Goal: Task Accomplishment & Management: Use online tool/utility

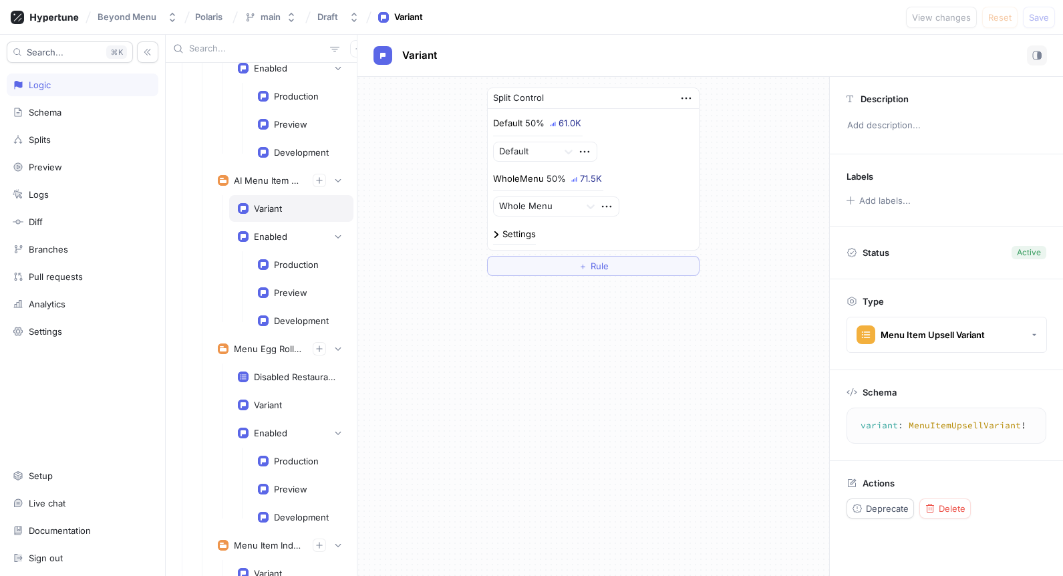
scroll to position [2206, 0]
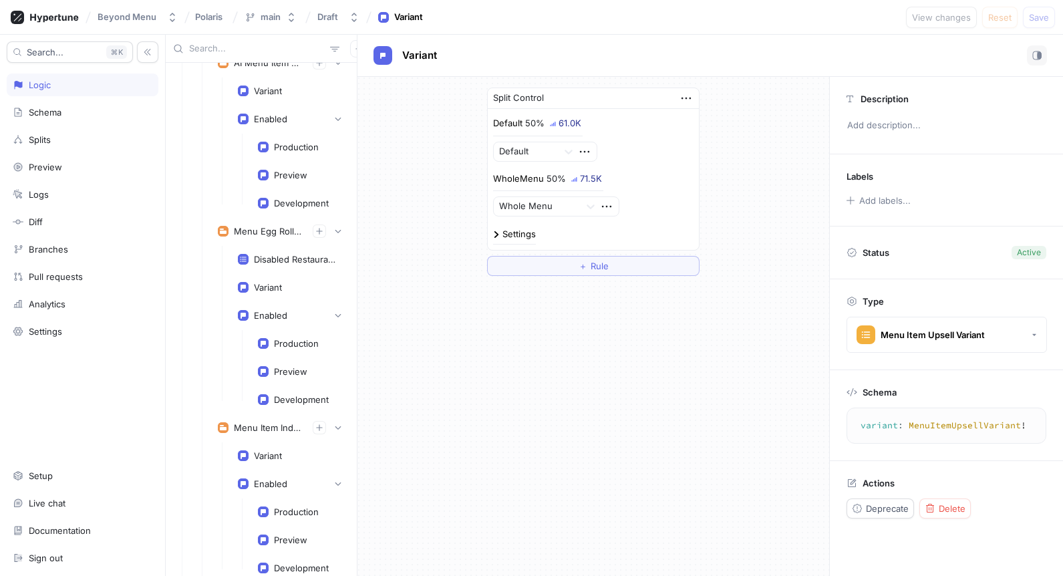
click at [241, 49] on input "text" at bounding box center [257, 48] width 136 height 13
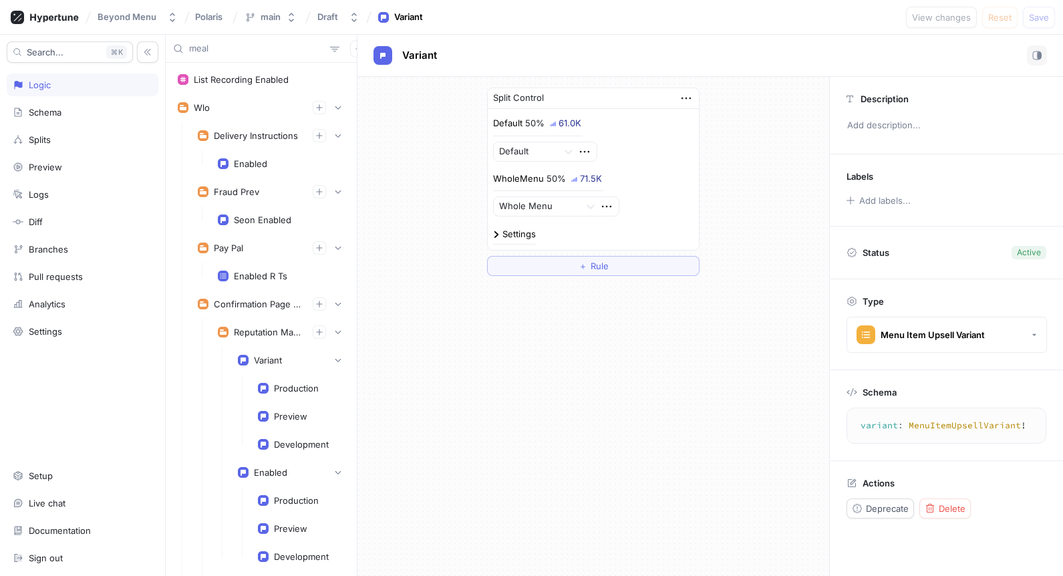
type input "meal"
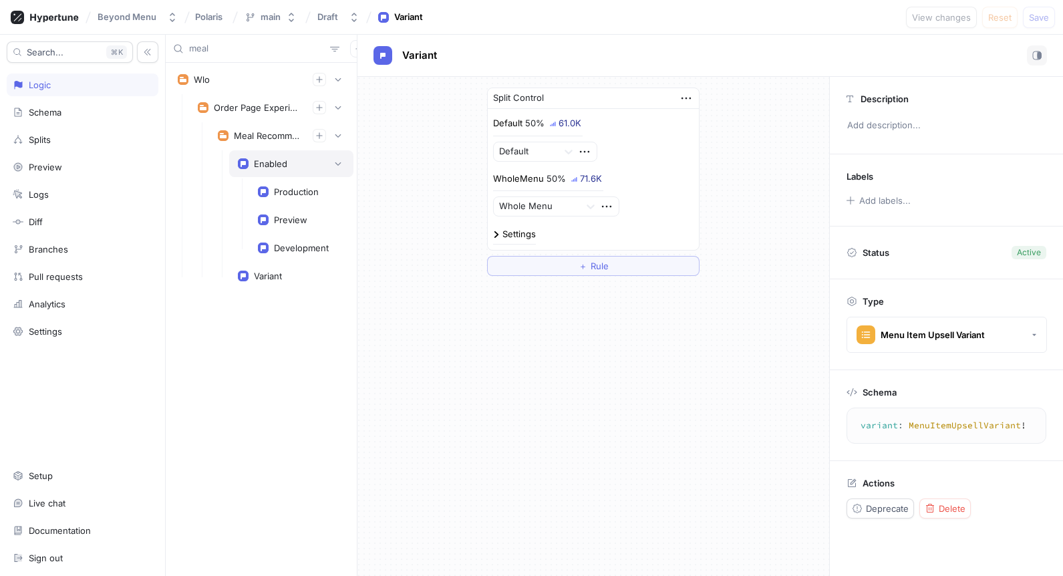
click at [258, 155] on div "Enabled" at bounding box center [291, 163] width 124 height 27
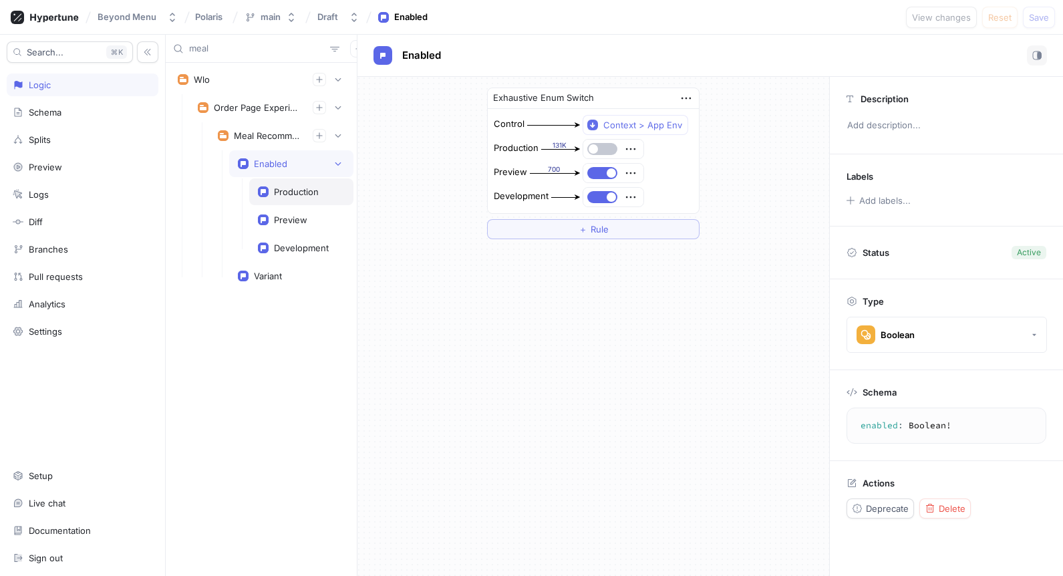
click at [301, 196] on div "Production" at bounding box center [296, 191] width 45 height 11
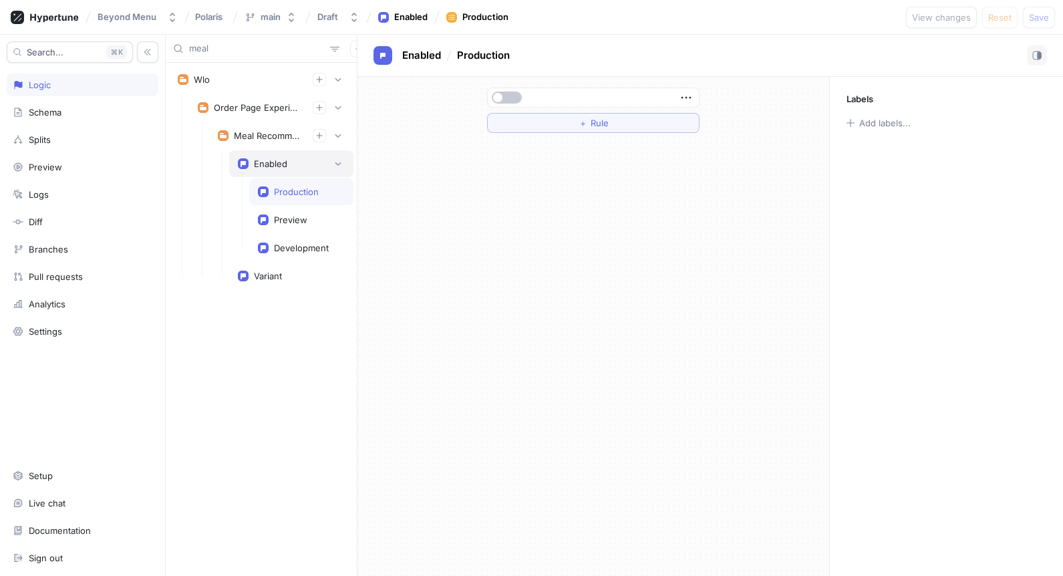
click at [284, 168] on div "Enabled" at bounding box center [270, 163] width 33 height 11
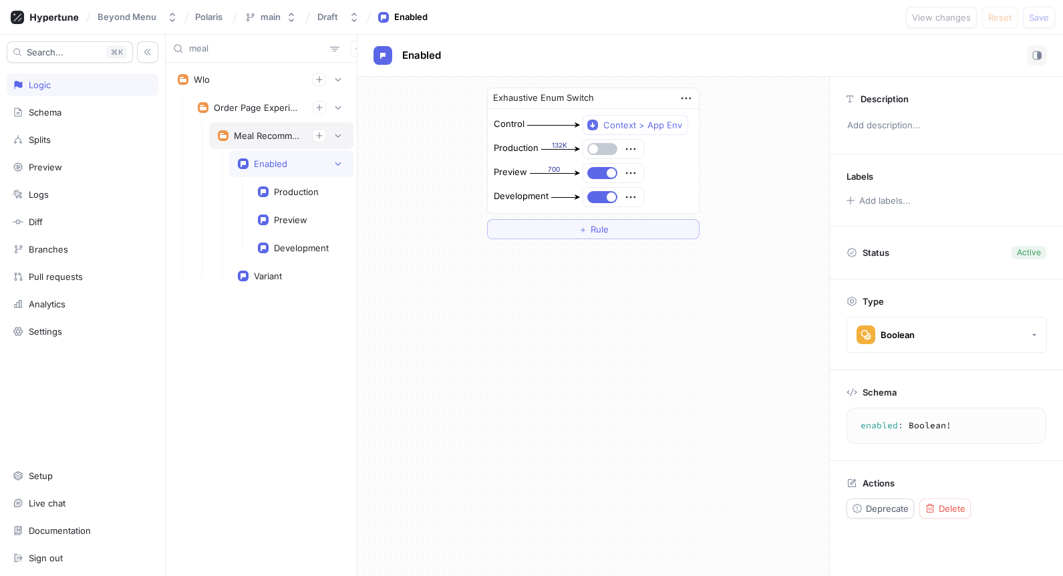
click at [277, 144] on div "Meal Recommendations" at bounding box center [281, 135] width 144 height 27
type textarea "mealRecommendations: MealRecommendations!"
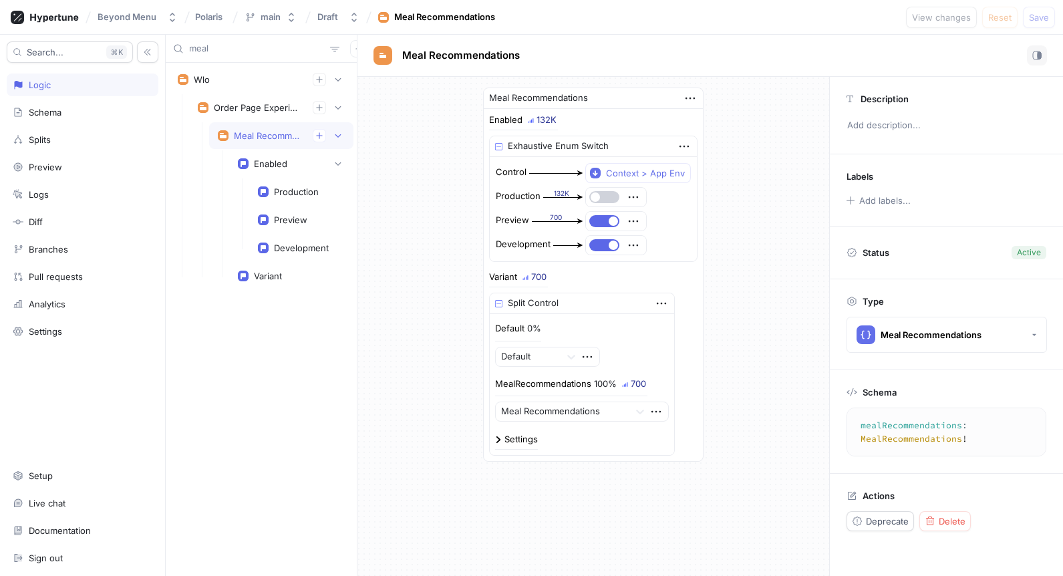
click at [607, 196] on button "button" at bounding box center [604, 197] width 30 height 12
click at [553, 359] on div at bounding box center [527, 357] width 53 height 16
click at [62, 140] on div "Splits" at bounding box center [83, 139] width 140 height 11
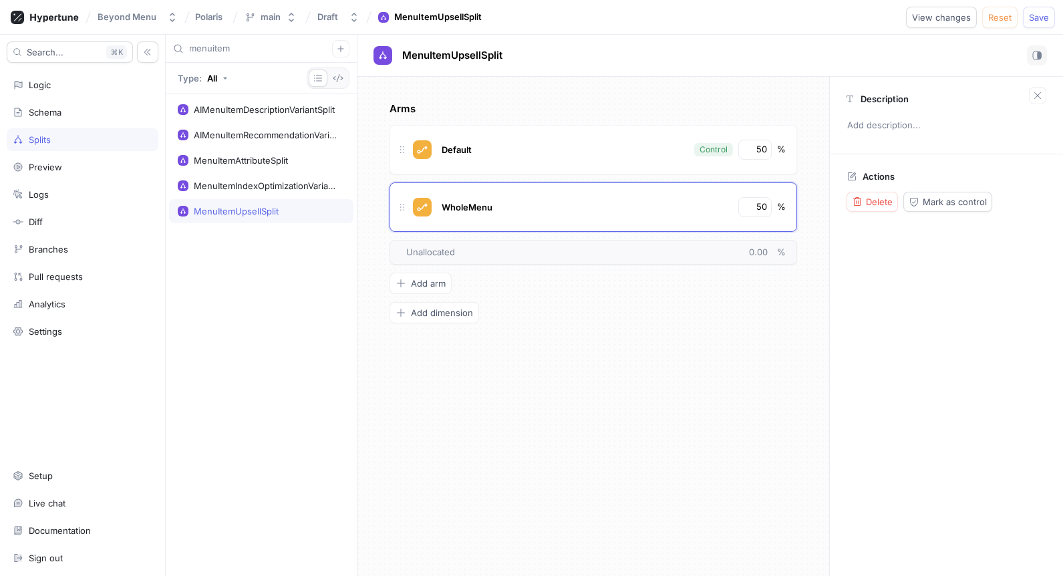
click at [223, 55] on div "menuitem" at bounding box center [261, 49] width 191 height 28
click at [225, 43] on input "menuitem" at bounding box center [260, 48] width 143 height 13
type input "meal"
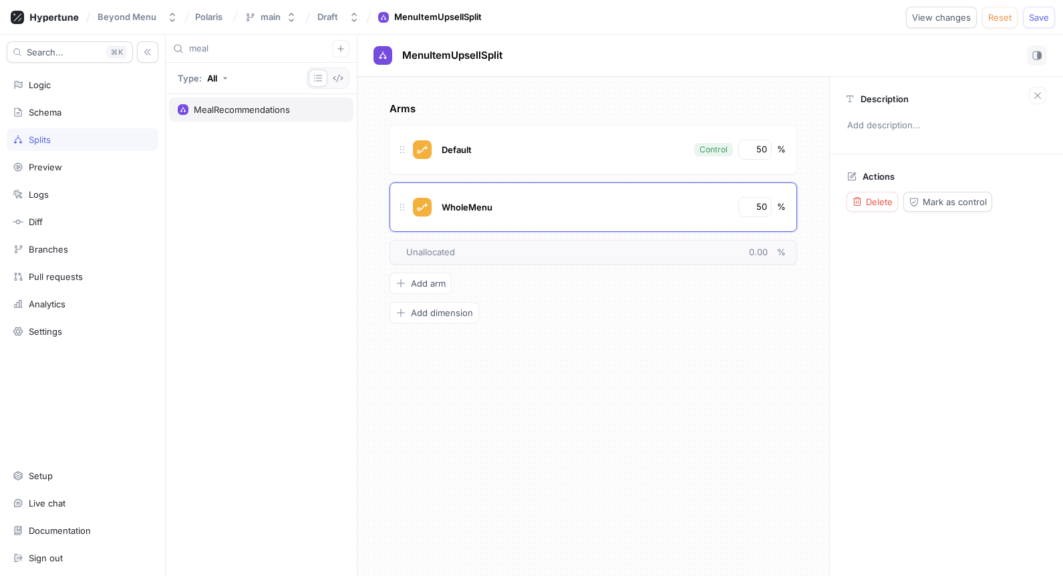
click at [239, 108] on div "MealRecommendations" at bounding box center [242, 109] width 96 height 11
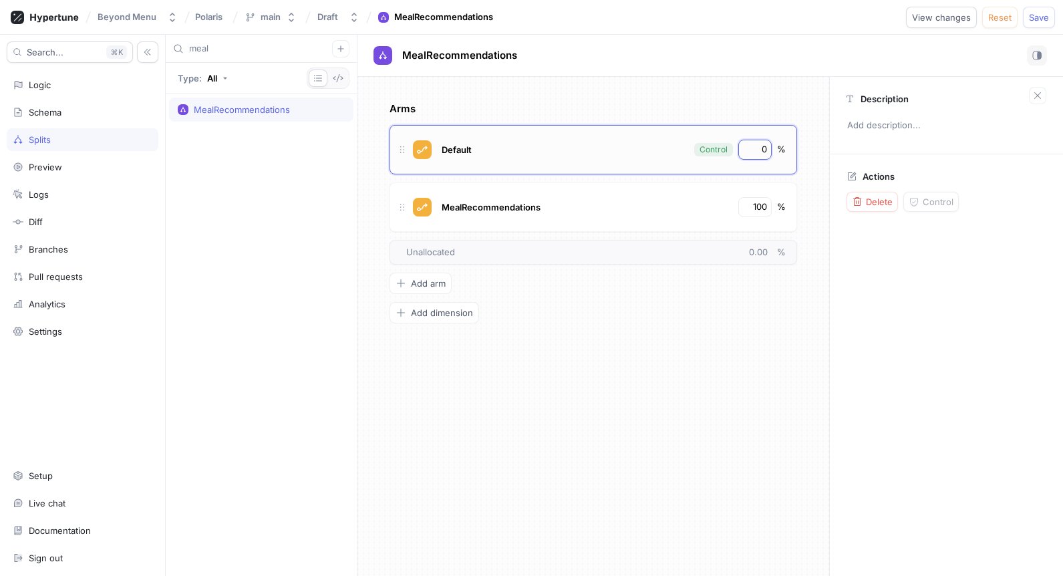
click at [752, 154] on input "0" at bounding box center [755, 149] width 23 height 13
type input "50"
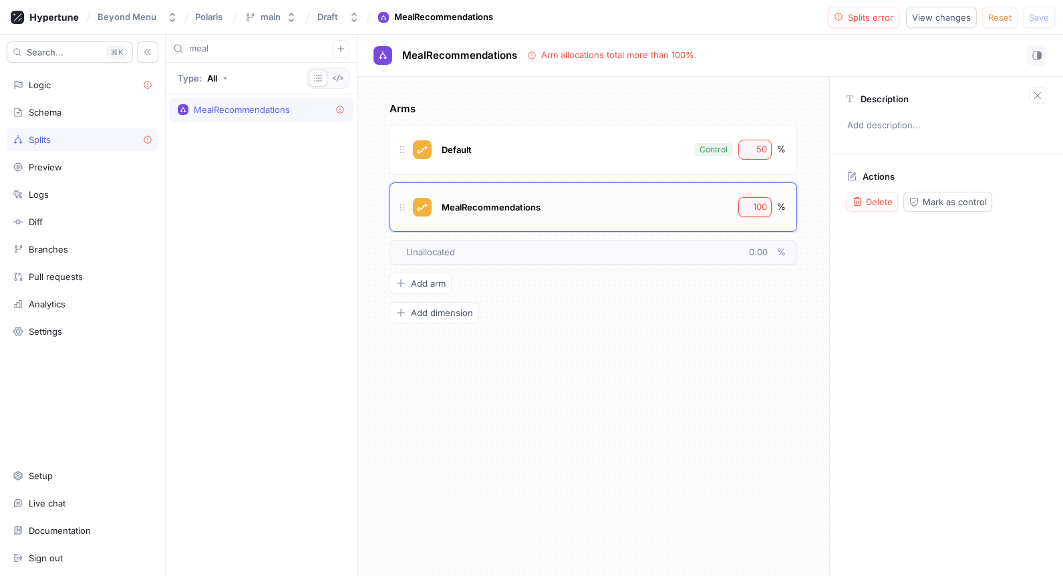
click at [756, 206] on input "100" at bounding box center [755, 206] width 23 height 13
type input "50"
click at [879, 10] on button "Logic error" at bounding box center [864, 17] width 72 height 21
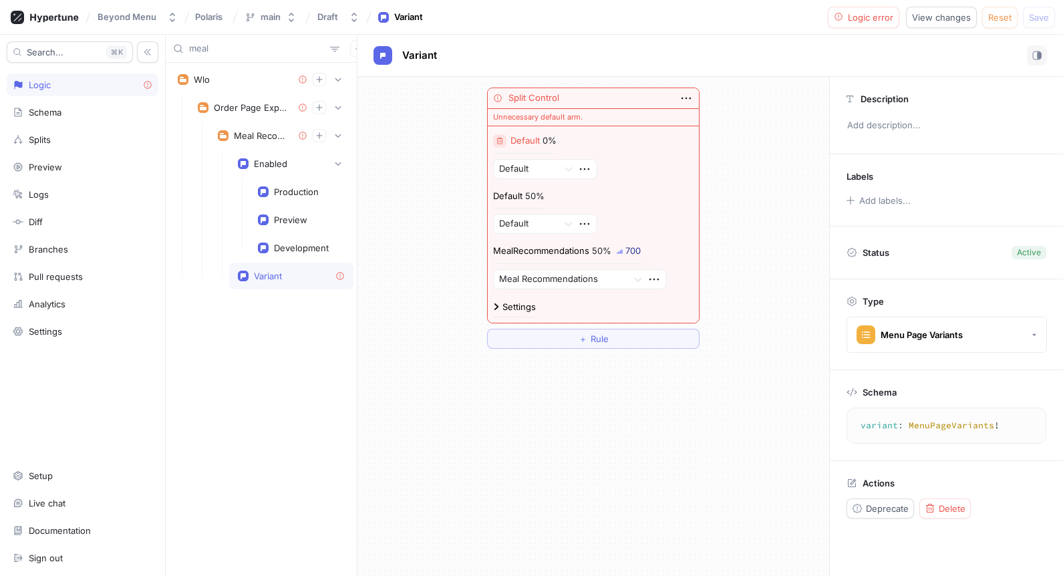
click at [493, 140] on button "button" at bounding box center [499, 140] width 13 height 13
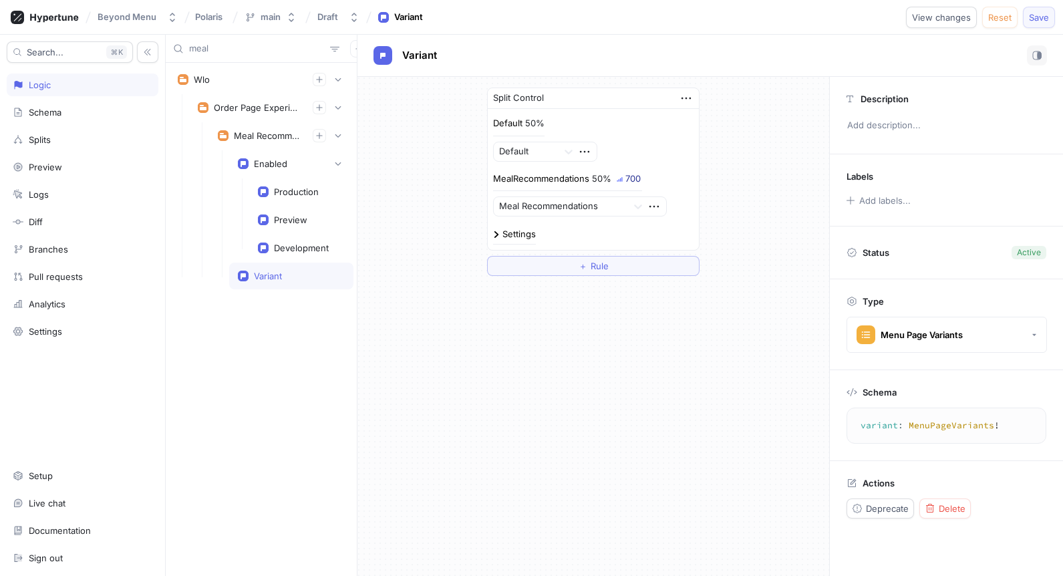
click at [1030, 23] on button "Save" at bounding box center [1039, 17] width 32 height 21
click at [257, 171] on div "Enabled" at bounding box center [291, 163] width 124 height 27
type textarea "enabled: Boolean!"
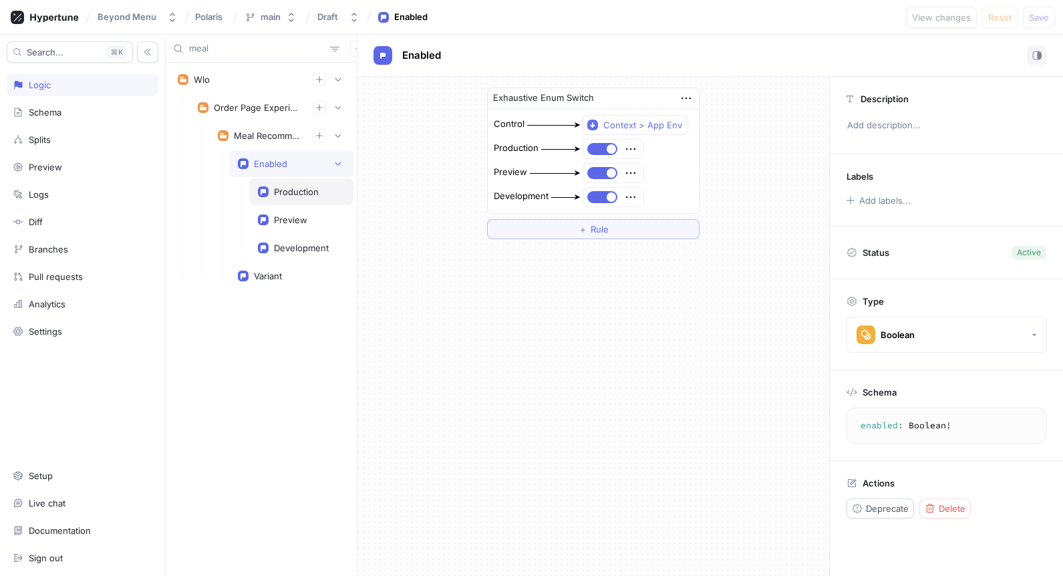
click at [278, 198] on div "Production" at bounding box center [301, 191] width 104 height 27
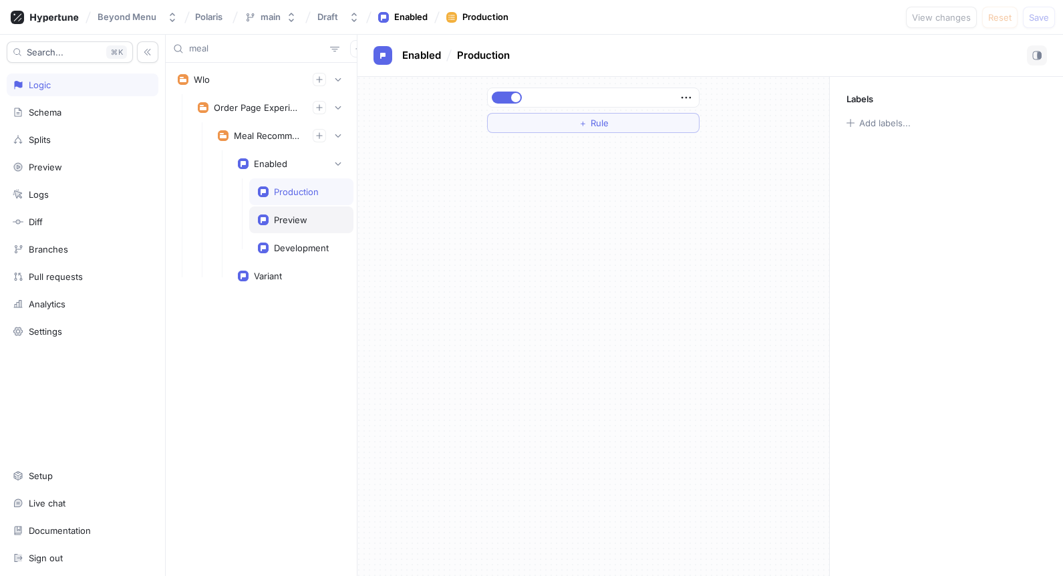
click at [283, 225] on div "Preview" at bounding box center [301, 219] width 104 height 27
click at [287, 268] on div "Variant" at bounding box center [291, 276] width 124 height 27
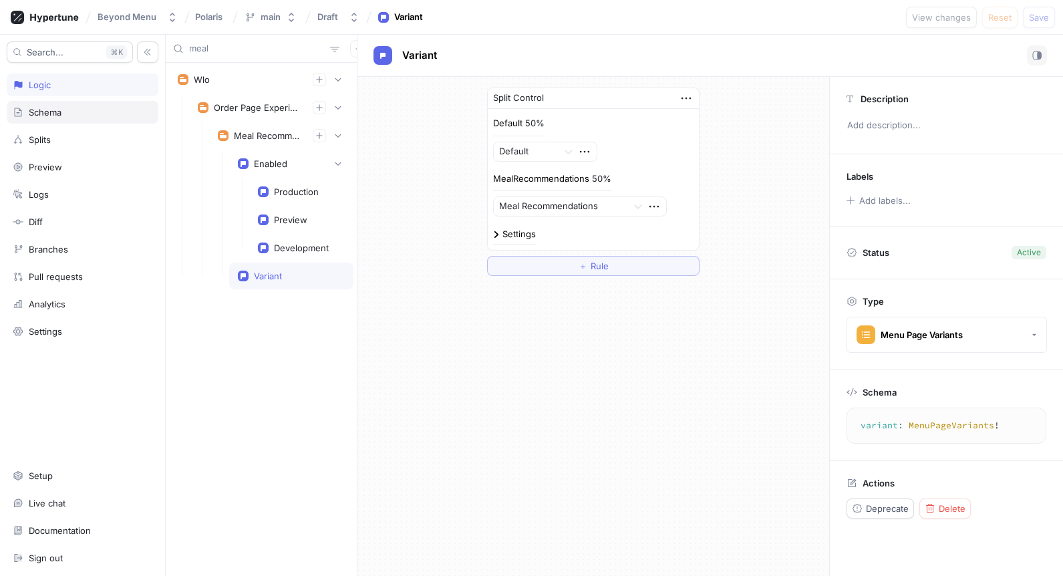
click at [63, 108] on div "Schema" at bounding box center [83, 112] width 140 height 11
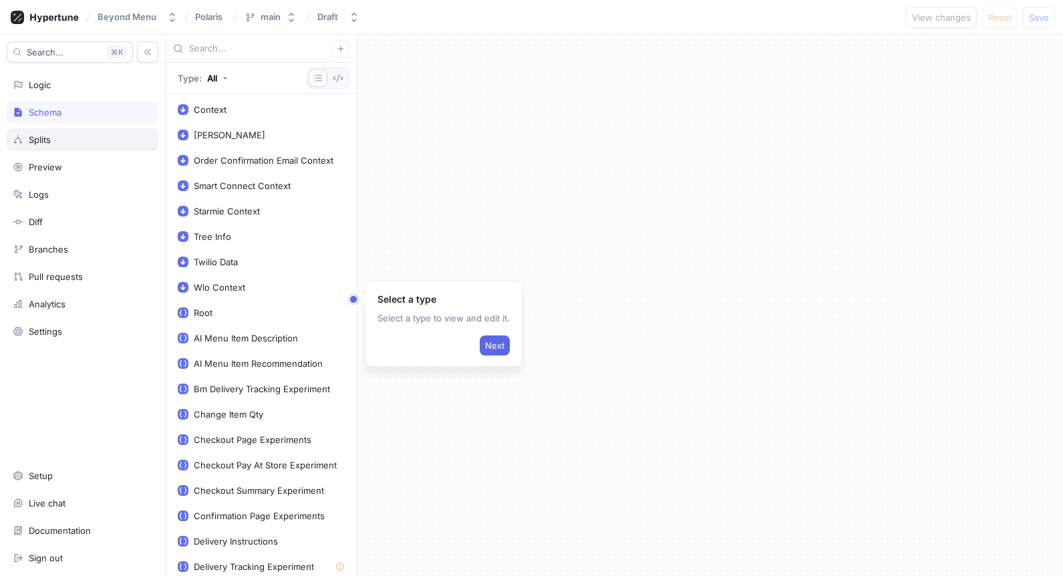
click at [63, 129] on div "Splits" at bounding box center [83, 139] width 152 height 23
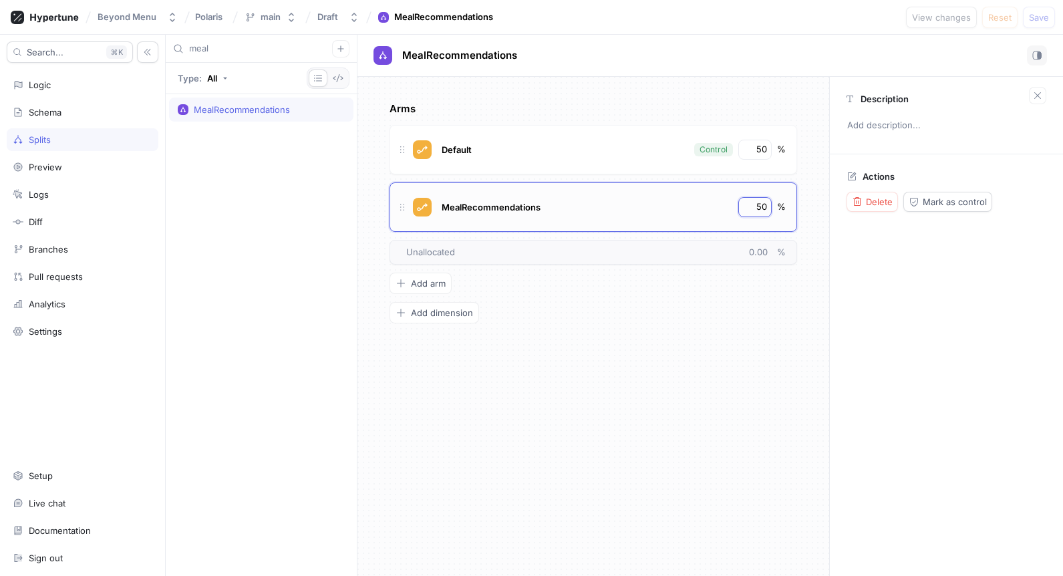
click at [756, 206] on input "50" at bounding box center [755, 206] width 23 height 13
type input "100"
click at [765, 147] on input "50" at bounding box center [755, 149] width 23 height 13
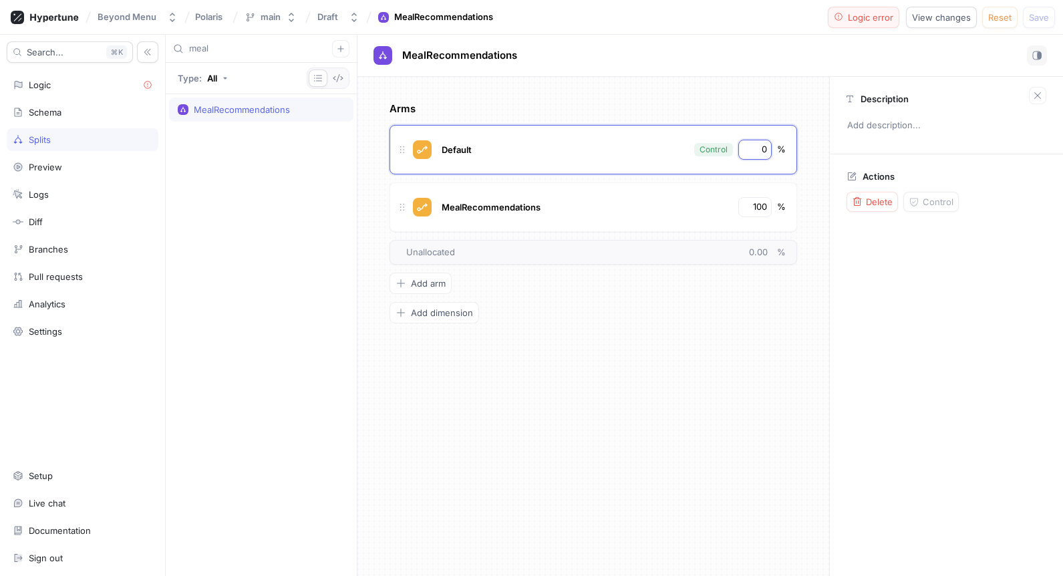
type input "0"
click at [881, 16] on span "Logic error" at bounding box center [870, 17] width 45 height 8
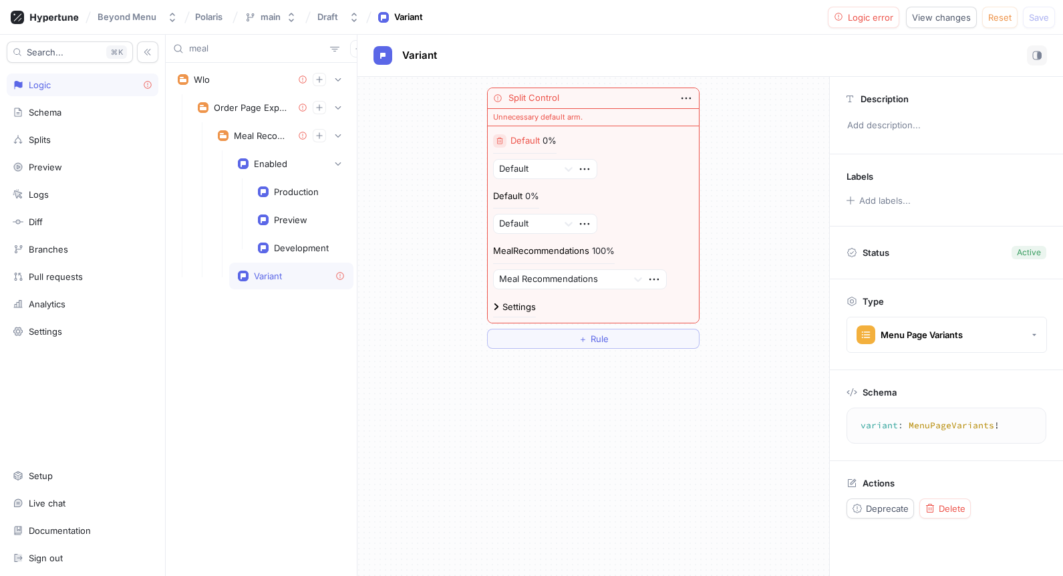
click at [498, 138] on icon "button" at bounding box center [500, 141] width 8 height 8
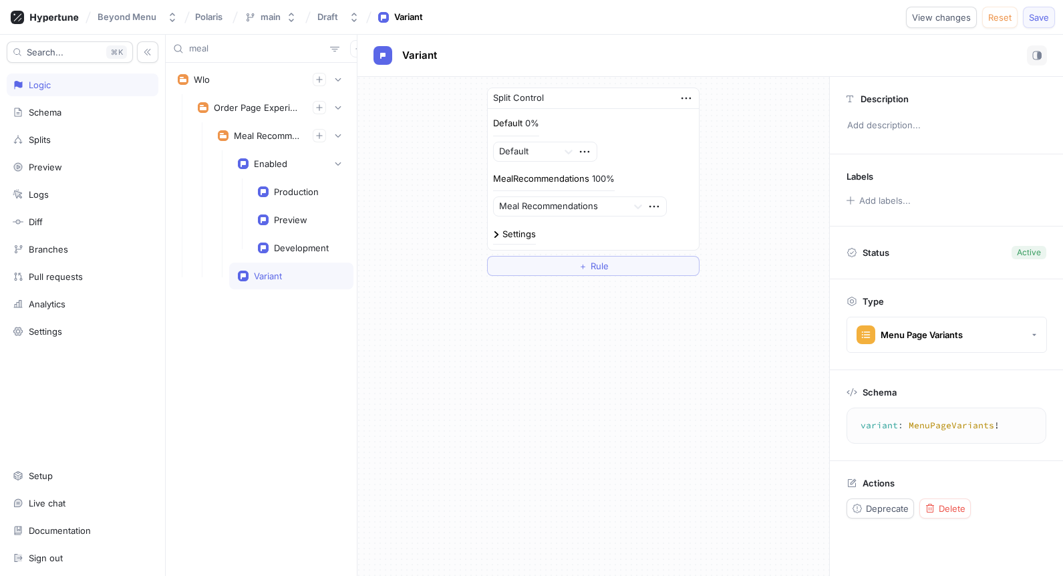
click at [1040, 15] on span "Save" at bounding box center [1039, 17] width 20 height 8
click at [262, 271] on div "Variant" at bounding box center [268, 276] width 28 height 11
click at [68, 148] on div "Splits" at bounding box center [83, 139] width 152 height 23
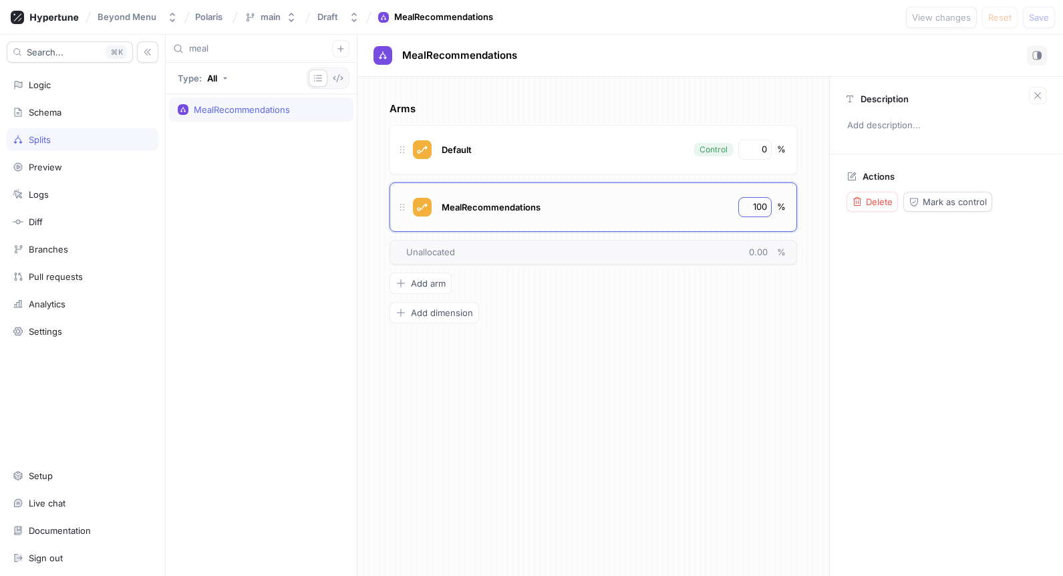
click at [755, 199] on div "100" at bounding box center [754, 207] width 33 height 20
click at [755, 202] on input "100" at bounding box center [755, 206] width 23 height 13
type input "0"
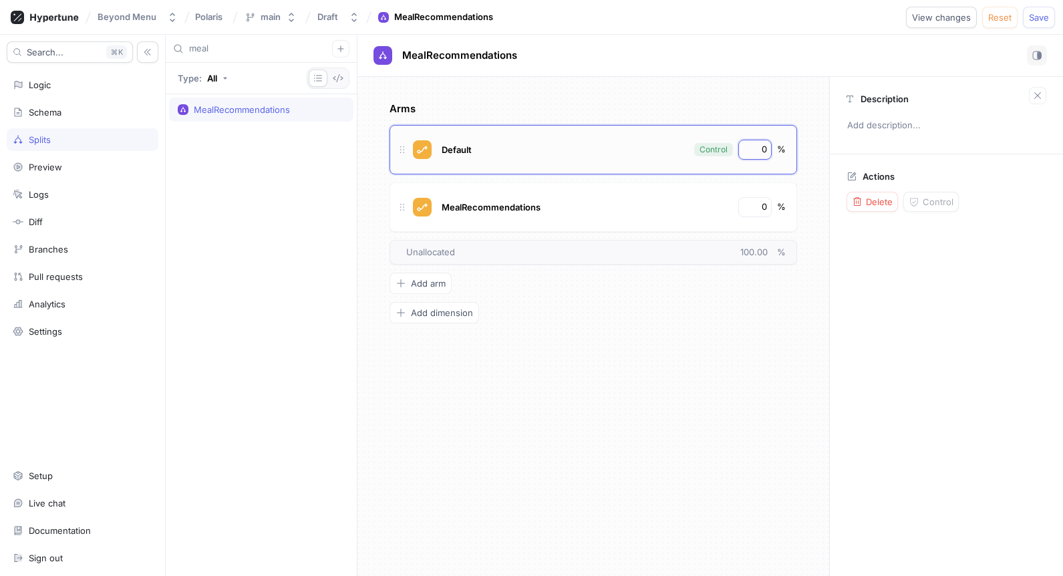
click at [762, 146] on input "0" at bounding box center [755, 149] width 23 height 13
type input "100"
click at [839, 19] on icon "button" at bounding box center [839, 17] width 10 height 10
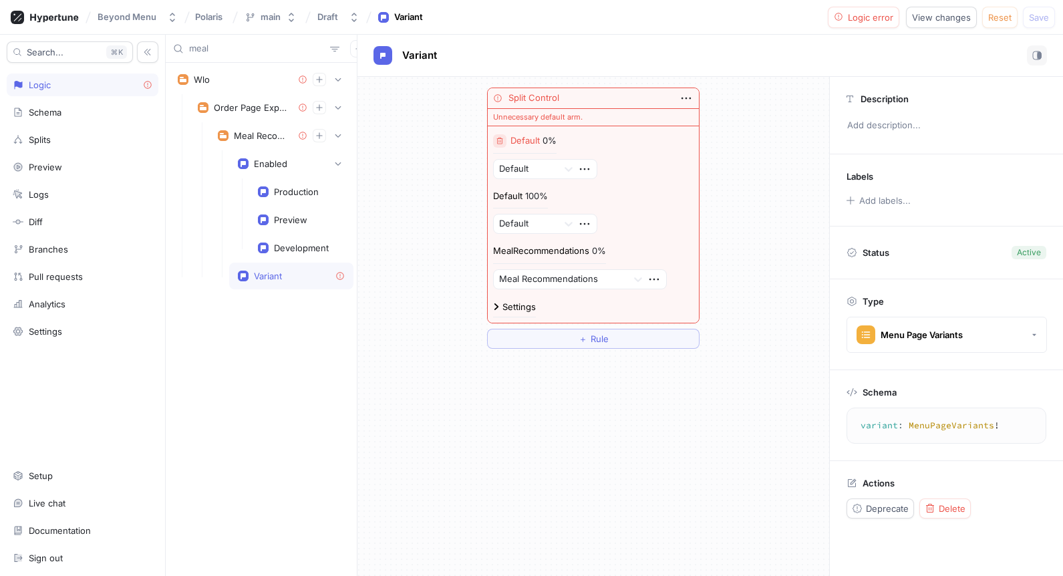
click at [500, 137] on icon "button" at bounding box center [500, 141] width 8 height 8
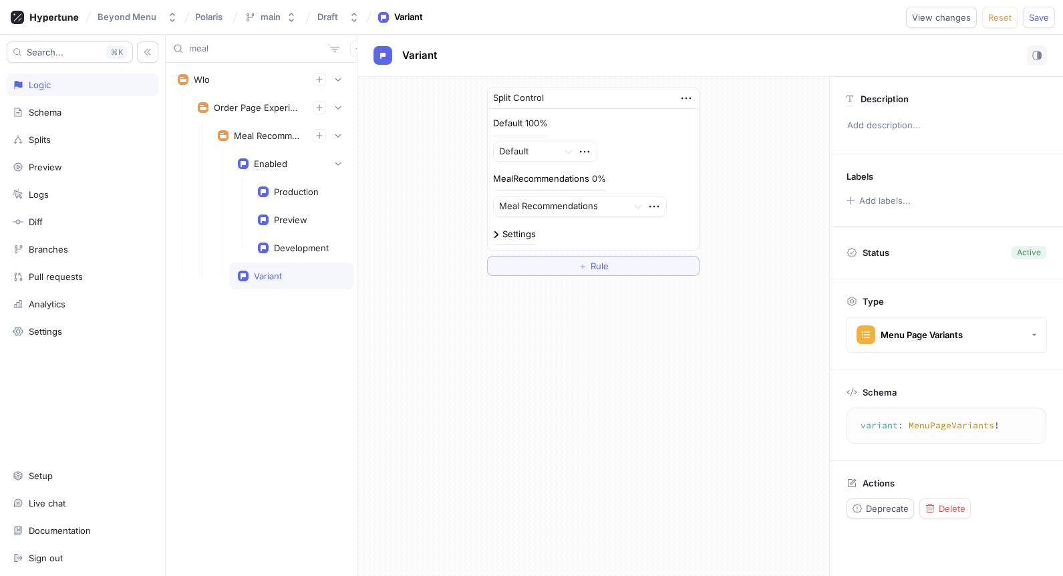
click at [1059, 8] on div "Beyond Menu Polaris main Draft Variant View changes Reset Save" at bounding box center [531, 17] width 1063 height 35
click at [1051, 10] on button "Save" at bounding box center [1039, 17] width 32 height 21
click at [319, 184] on div "Production" at bounding box center [301, 191] width 104 height 27
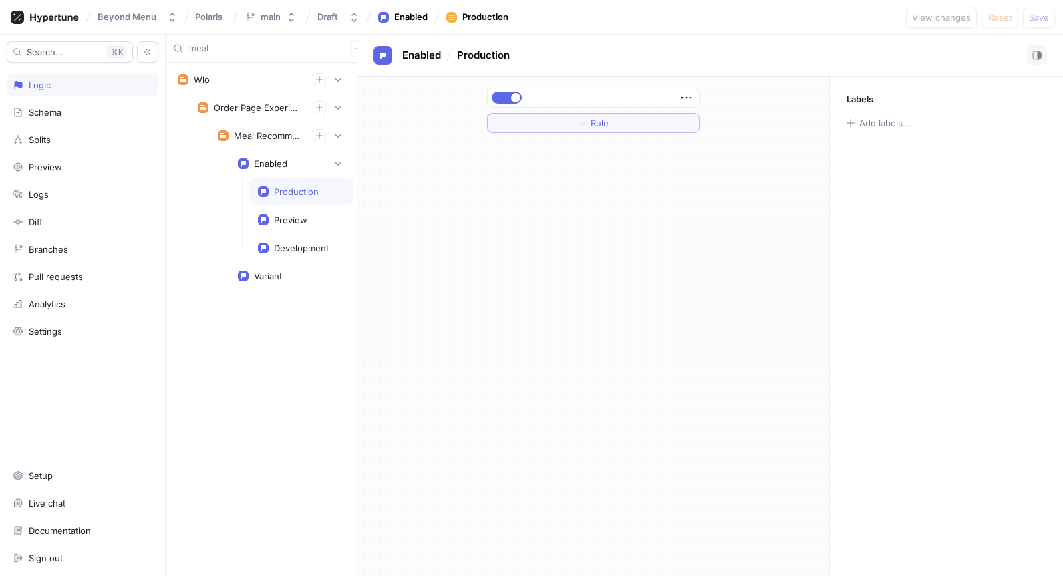
click at [506, 88] on div at bounding box center [593, 98] width 212 height 20
click at [504, 98] on button "button" at bounding box center [507, 98] width 30 height 12
click at [1044, 24] on button "Save" at bounding box center [1039, 17] width 32 height 21
click at [67, 142] on div "Splits" at bounding box center [83, 139] width 140 height 11
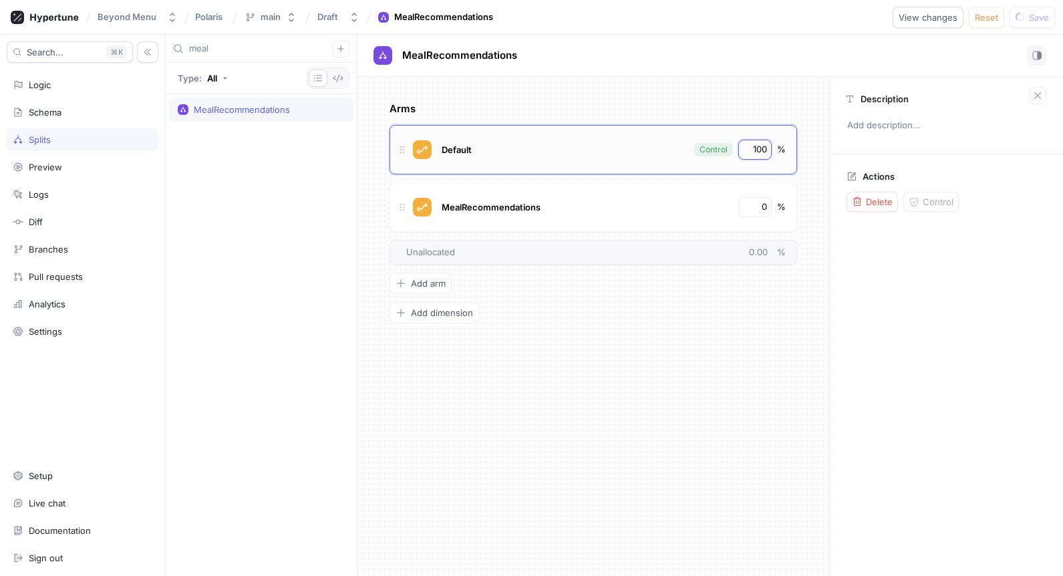
click at [750, 146] on input "100" at bounding box center [755, 149] width 23 height 13
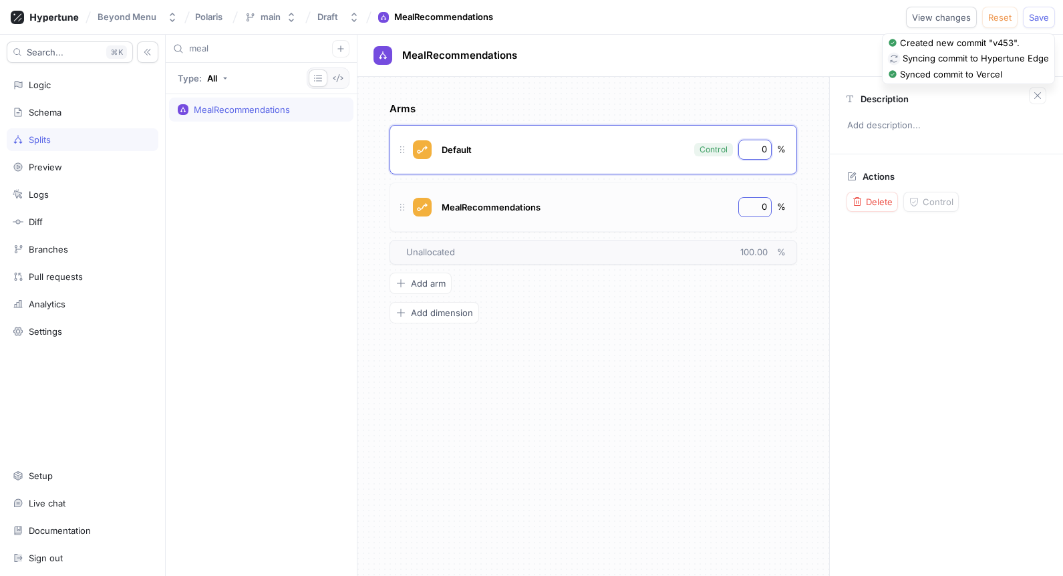
type input "0"
click at [757, 213] on div "0" at bounding box center [754, 207] width 33 height 20
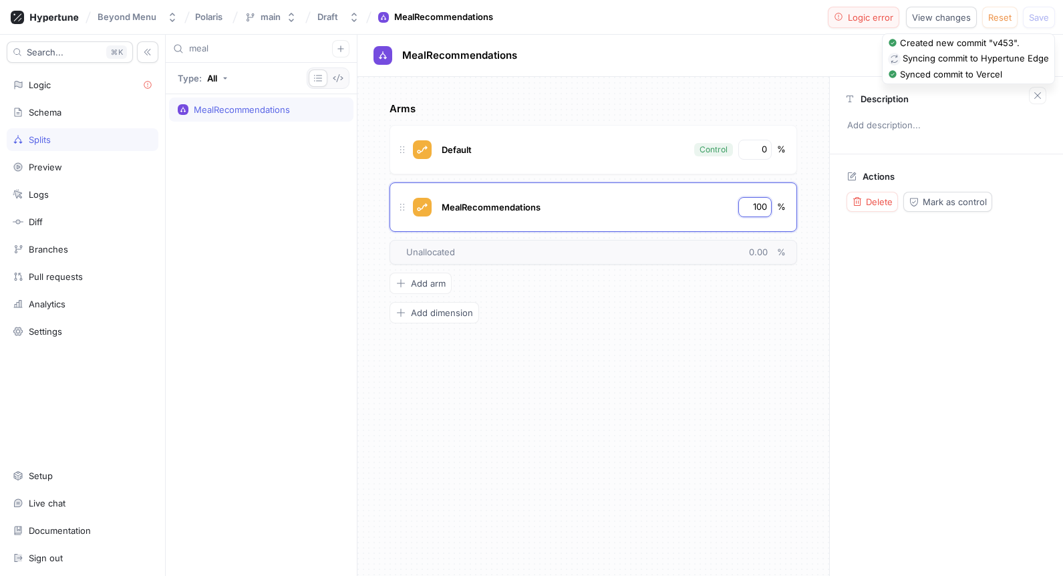
type input "100"
click at [861, 15] on span "Logic error" at bounding box center [870, 17] width 45 height 8
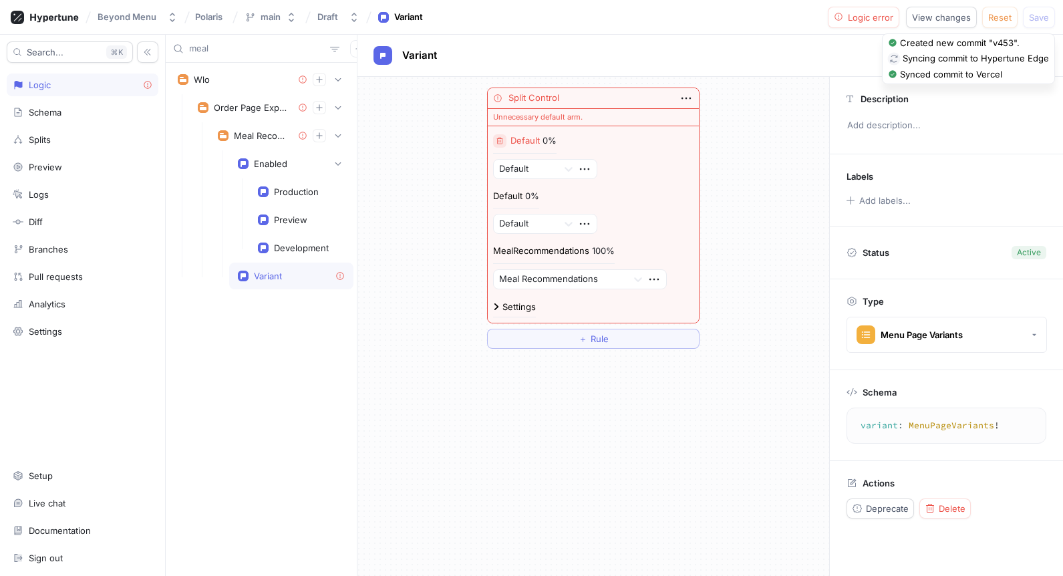
click at [500, 145] on button "button" at bounding box center [499, 140] width 13 height 13
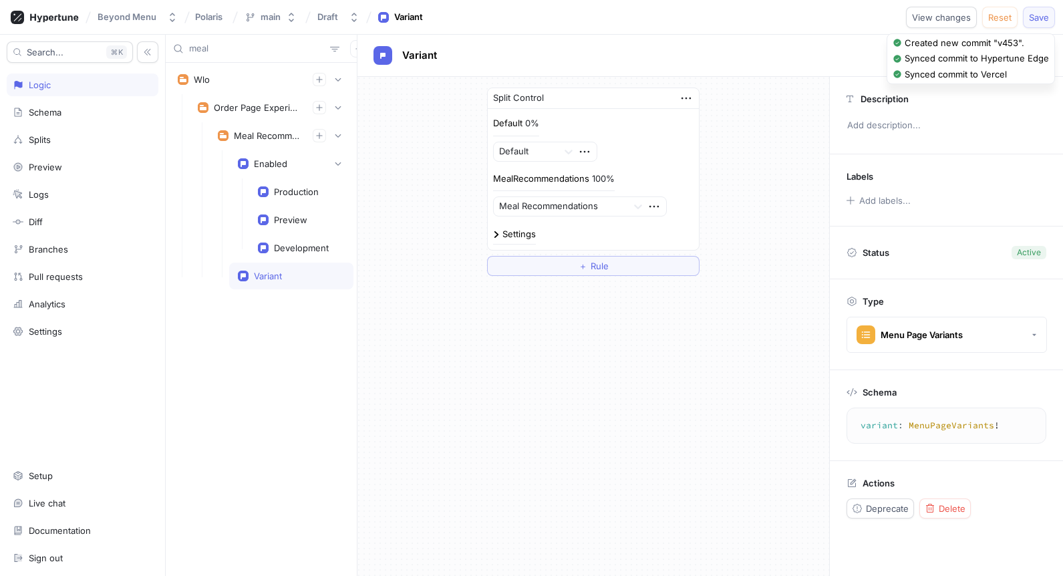
click at [1030, 18] on span "Save" at bounding box center [1039, 17] width 20 height 8
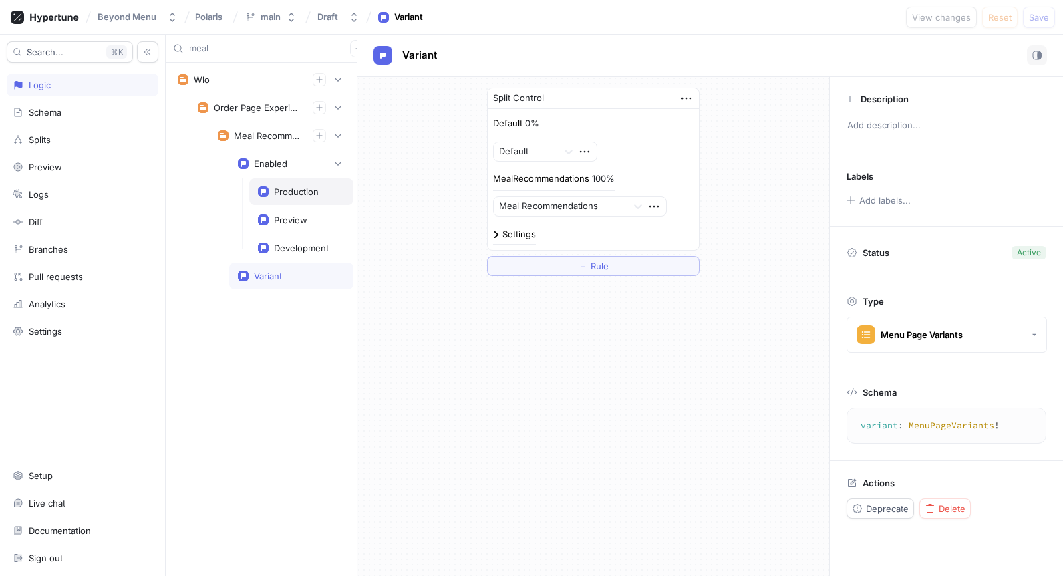
click at [279, 199] on div "Production" at bounding box center [301, 191] width 104 height 27
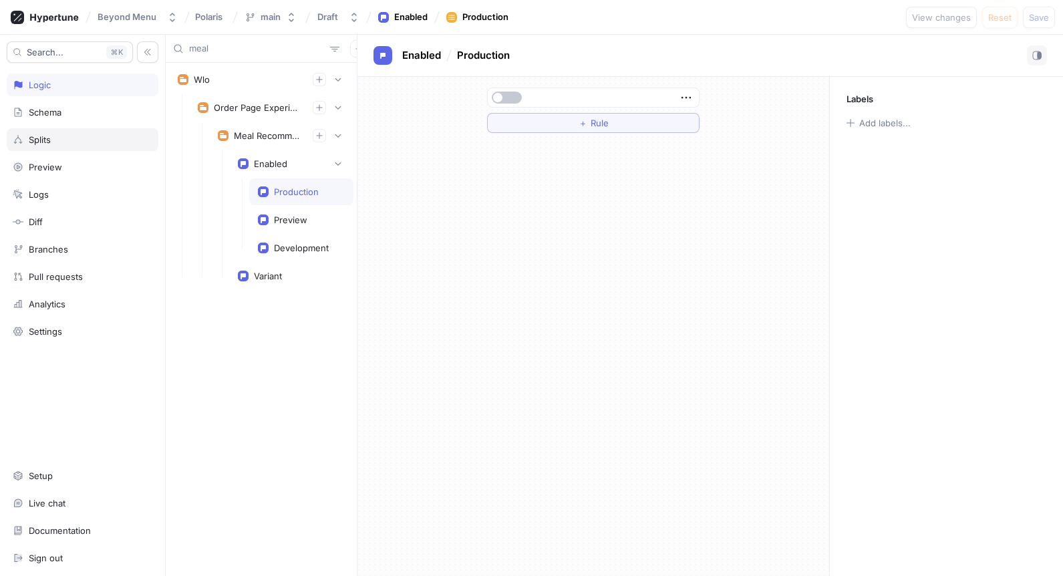
click at [59, 141] on div "Splits" at bounding box center [83, 139] width 140 height 11
